Goal: Information Seeking & Learning: Get advice/opinions

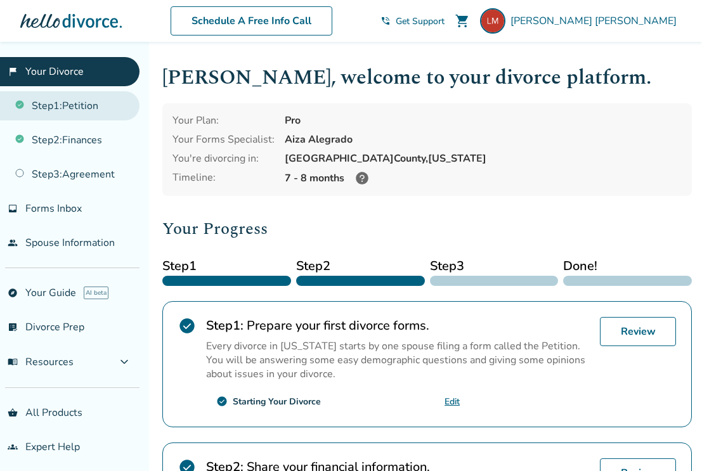
click at [82, 108] on link "Step 1 : Petition" at bounding box center [69, 105] width 139 height 29
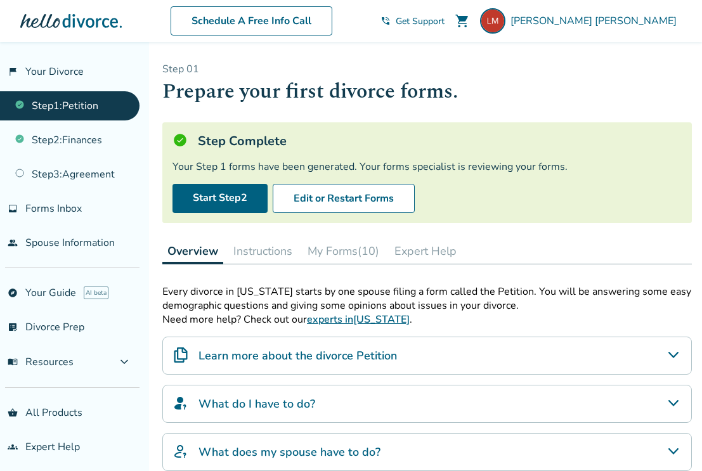
click at [343, 255] on button "My Forms (10)" at bounding box center [343, 250] width 82 height 25
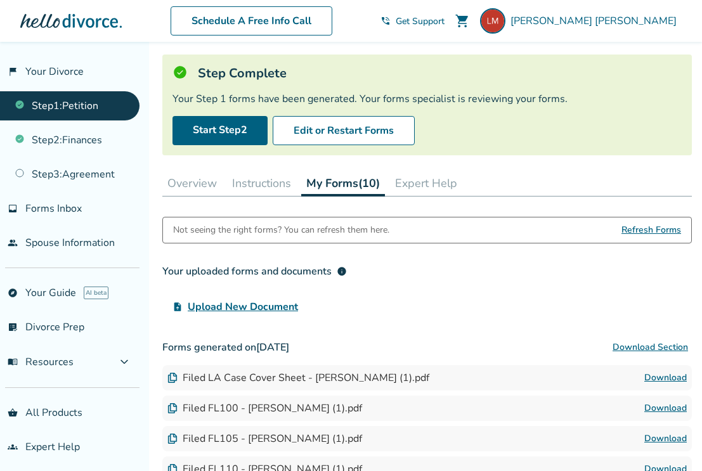
scroll to position [65, 0]
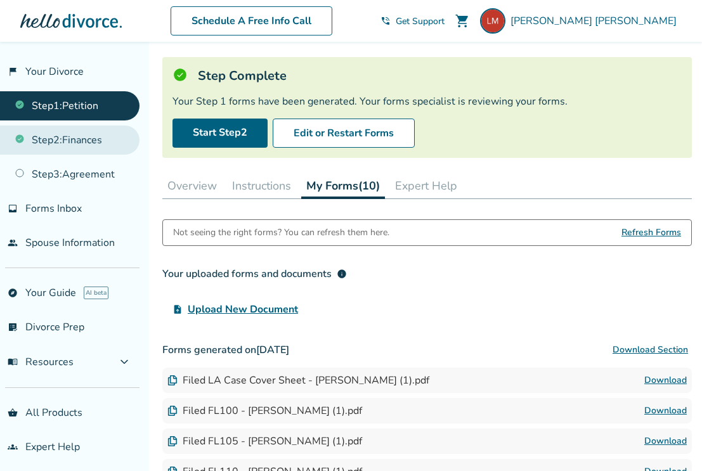
click at [101, 147] on link "Step 2 : Finances" at bounding box center [69, 139] width 139 height 29
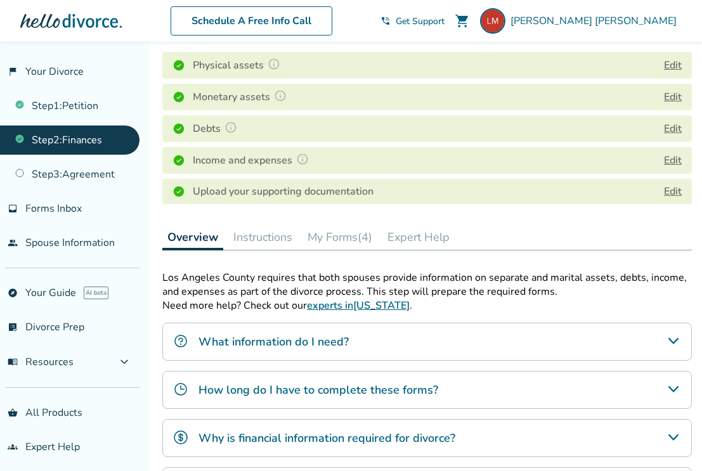
scroll to position [193, 0]
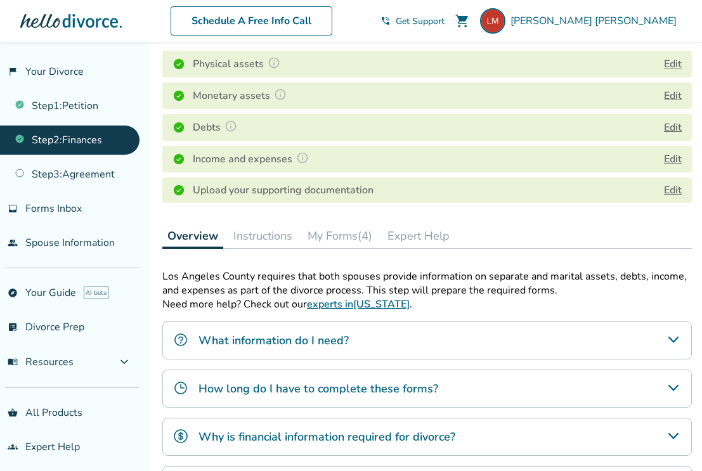
click at [359, 236] on button "My Forms (4)" at bounding box center [339, 235] width 75 height 25
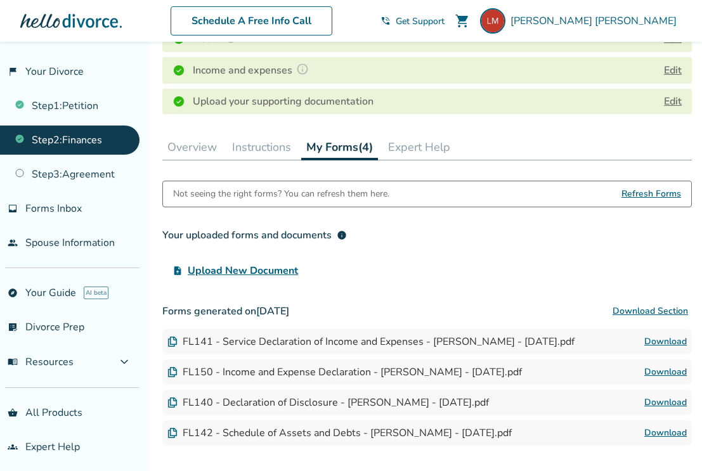
scroll to position [207, 0]
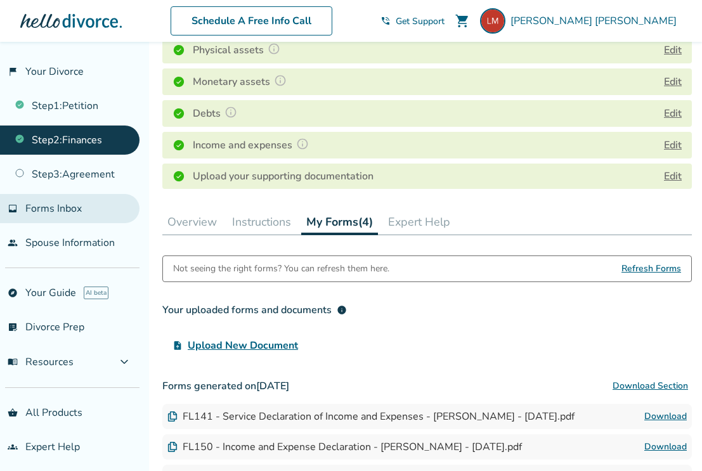
click at [89, 204] on link "inbox Forms Inbox" at bounding box center [69, 208] width 139 height 29
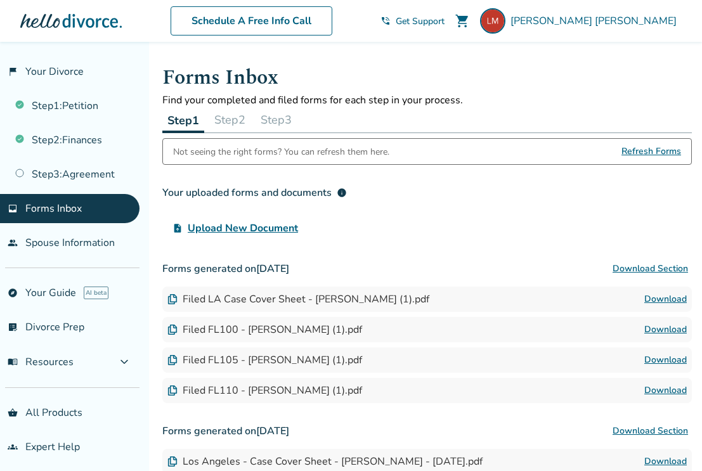
click at [236, 115] on button "Step 2" at bounding box center [229, 119] width 41 height 25
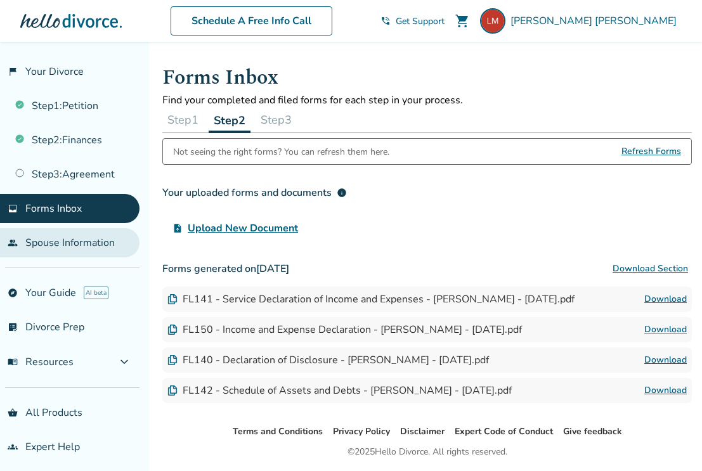
click at [99, 248] on link "people Spouse Information" at bounding box center [69, 242] width 139 height 29
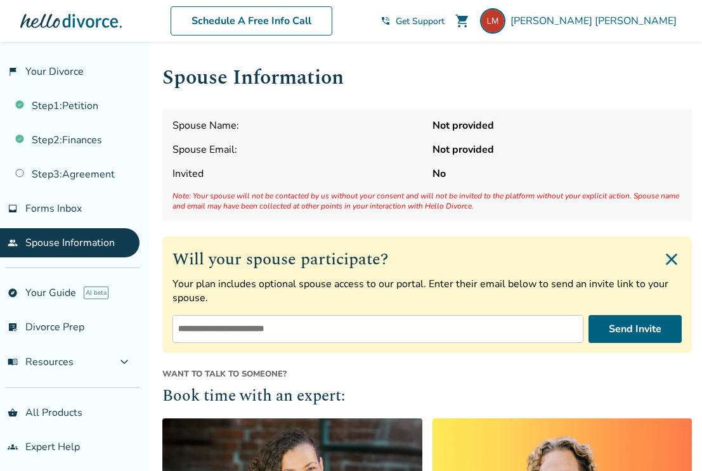
click at [667, 261] on img "Close invite form" at bounding box center [671, 259] width 20 height 20
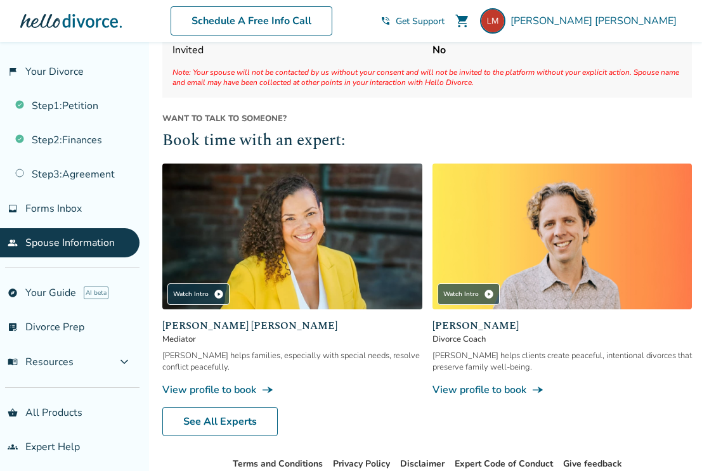
scroll to position [165, 0]
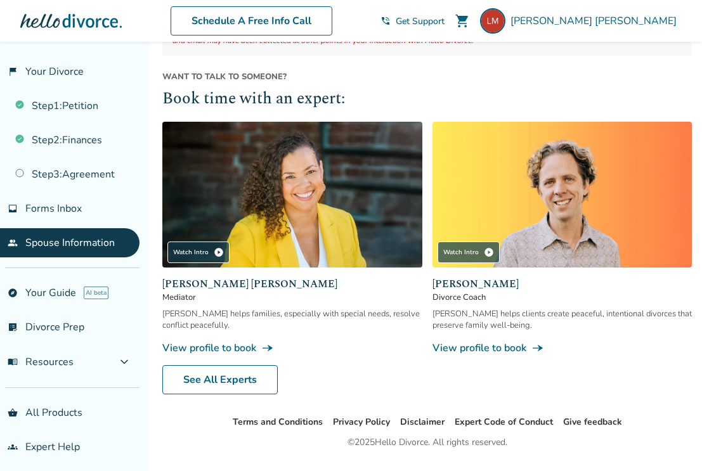
click at [512, 345] on link "View profile to book line_end_arrow_notch" at bounding box center [562, 348] width 260 height 14
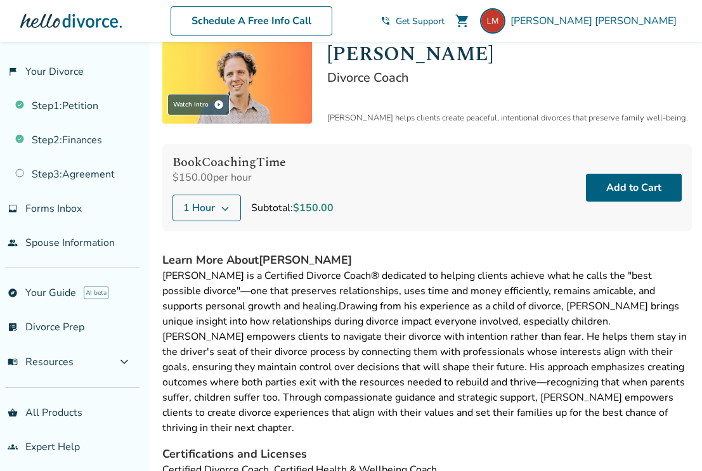
scroll to position [150, 0]
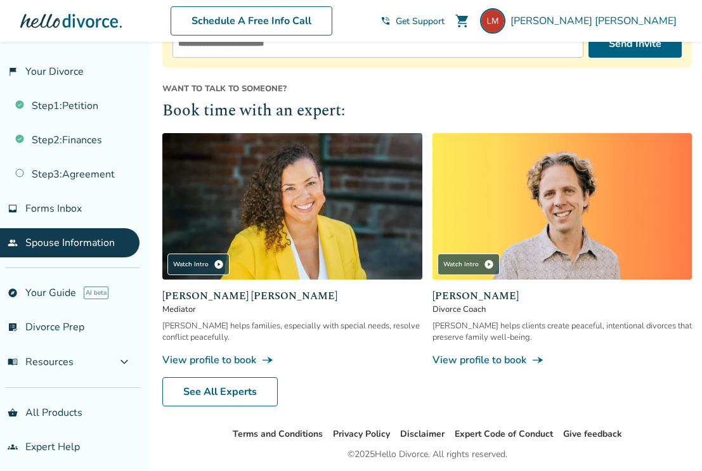
click at [231, 354] on link "View profile to book line_end_arrow_notch" at bounding box center [292, 360] width 260 height 14
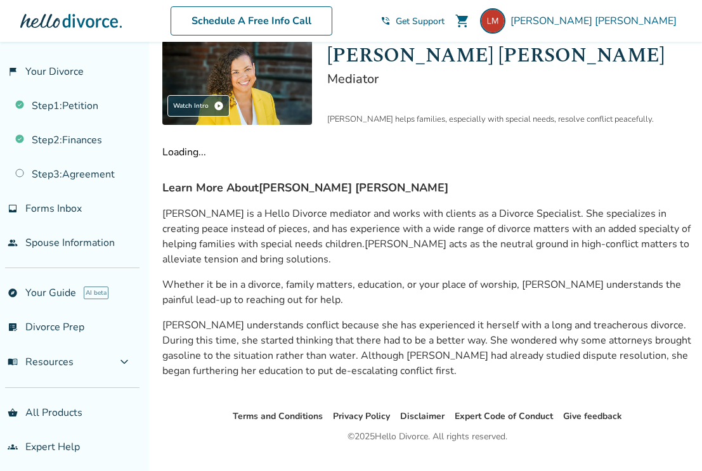
scroll to position [148, 0]
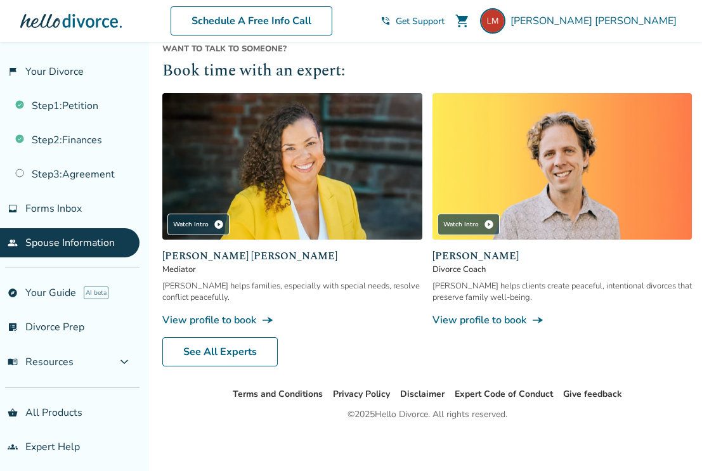
scroll to position [326, 0]
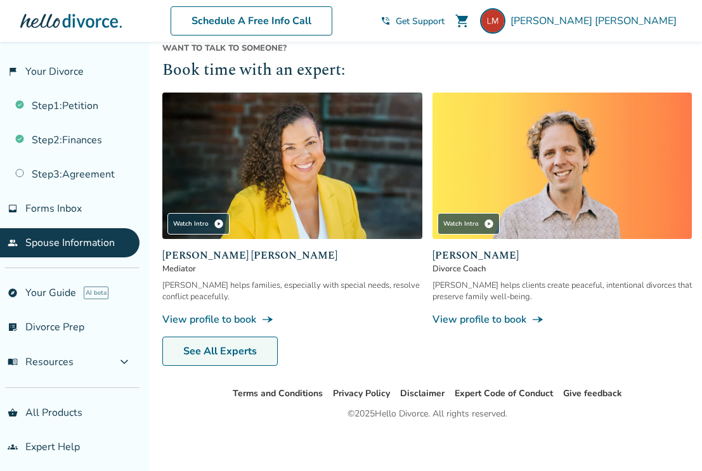
click at [252, 344] on link "See All Experts" at bounding box center [219, 351] width 115 height 29
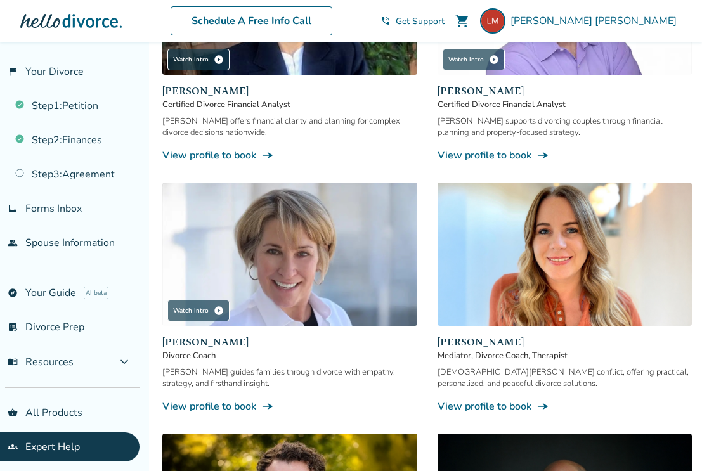
scroll to position [807, 0]
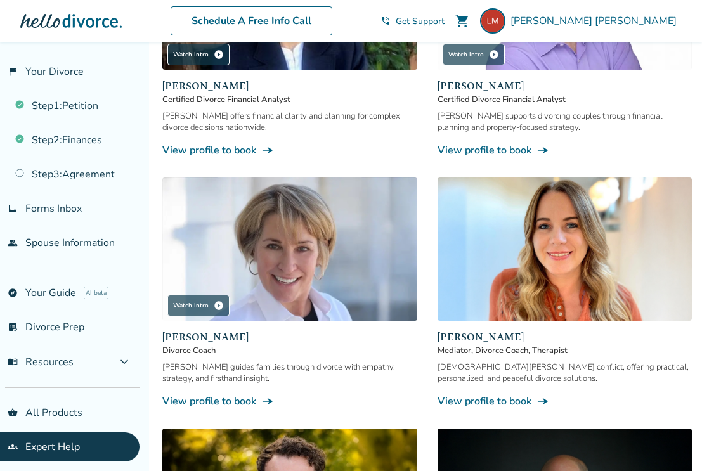
click at [238, 394] on link "View profile to book line_end_arrow_notch" at bounding box center [289, 401] width 255 height 14
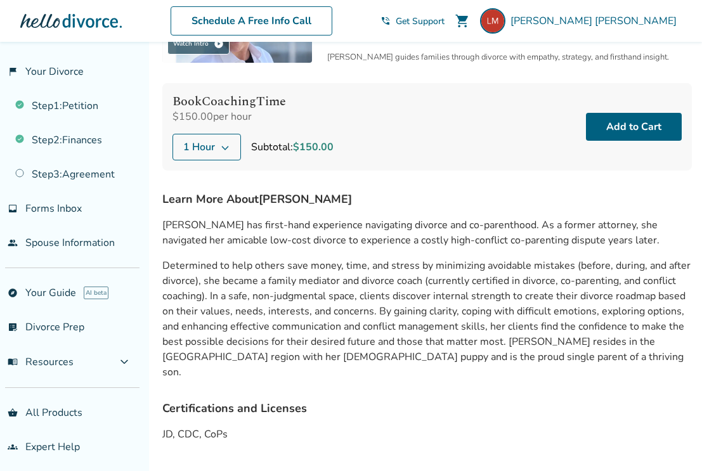
scroll to position [185, 0]
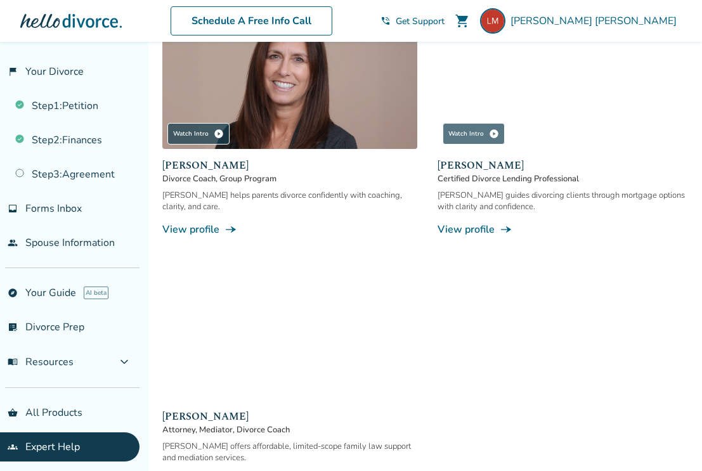
scroll to position [2019, 0]
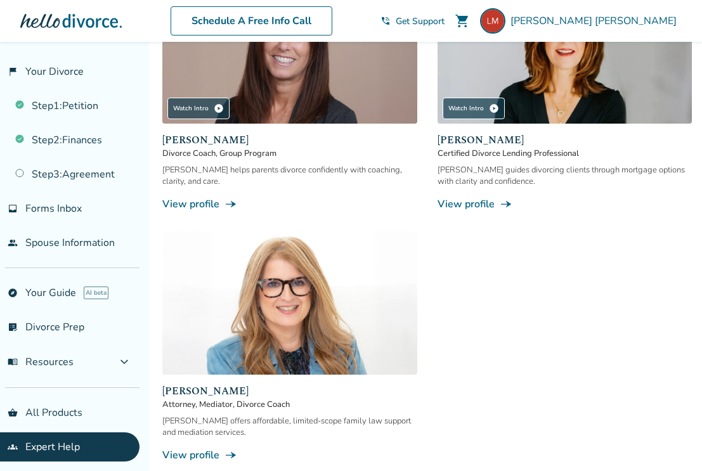
click at [324, 296] on img at bounding box center [289, 302] width 255 height 143
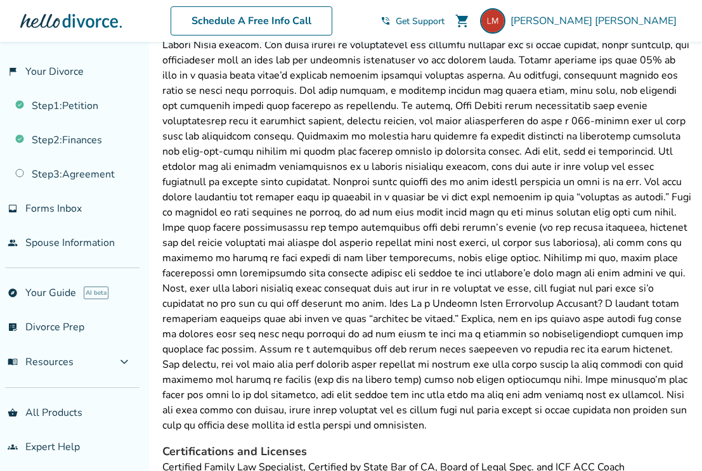
scroll to position [331, 0]
